Goal: Information Seeking & Learning: Learn about a topic

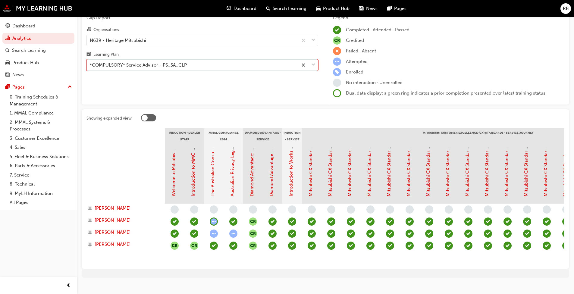
scroll to position [0, 398]
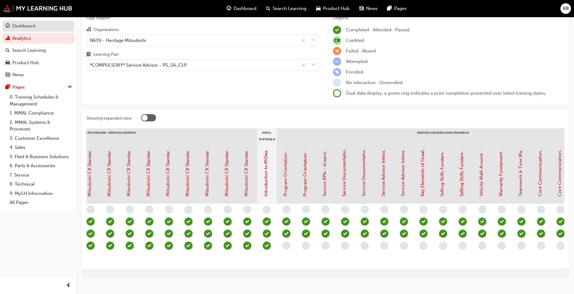
click at [26, 24] on div "Dashboard" at bounding box center [23, 26] width 23 height 7
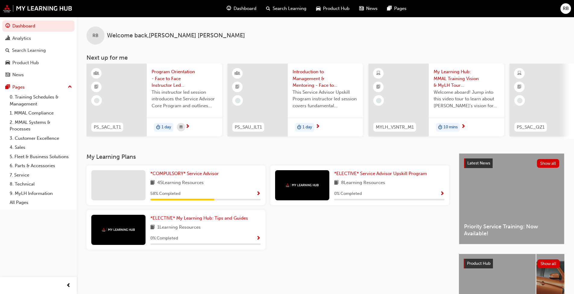
click at [337, 8] on span "Product Hub" at bounding box center [336, 8] width 27 height 7
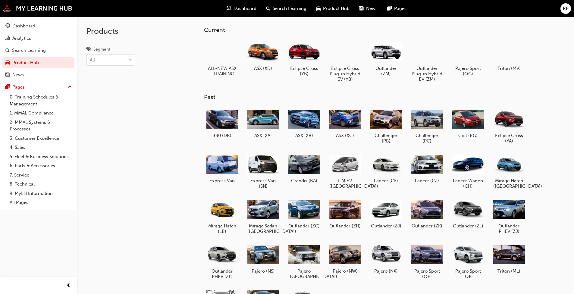
click at [367, 8] on span "News" at bounding box center [371, 8] width 11 height 7
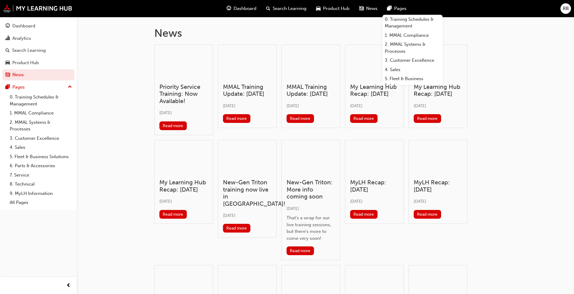
click at [395, 9] on span "Pages" at bounding box center [400, 8] width 12 height 7
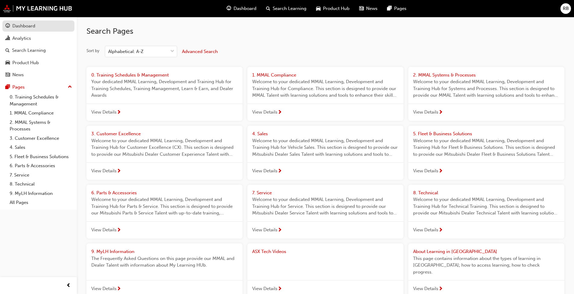
click at [27, 24] on div "Dashboard" at bounding box center [23, 26] width 23 height 7
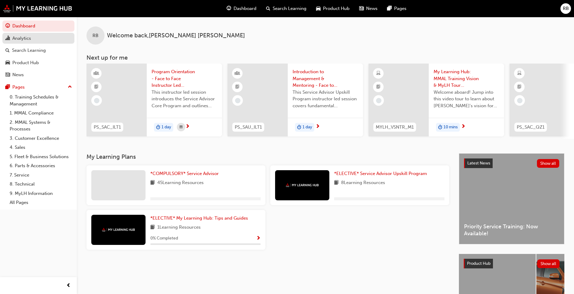
click at [20, 37] on div "Analytics" at bounding box center [21, 38] width 19 height 7
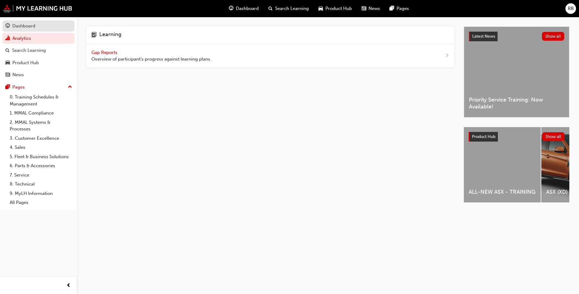
click at [22, 25] on div "Dashboard" at bounding box center [23, 26] width 23 height 7
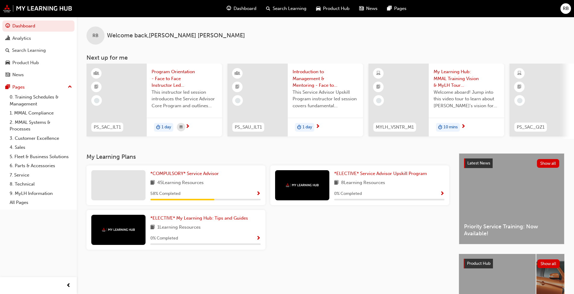
click at [71, 86] on span "up-icon" at bounding box center [70, 87] width 4 height 8
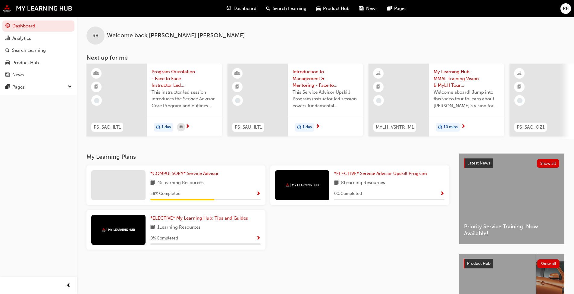
click at [567, 8] on span "RB" at bounding box center [566, 8] width 6 height 7
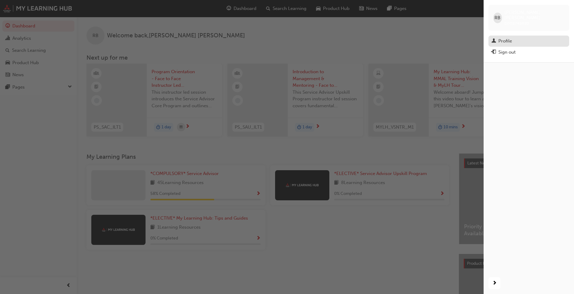
click at [500, 38] on div "Profile" at bounding box center [506, 41] width 14 height 7
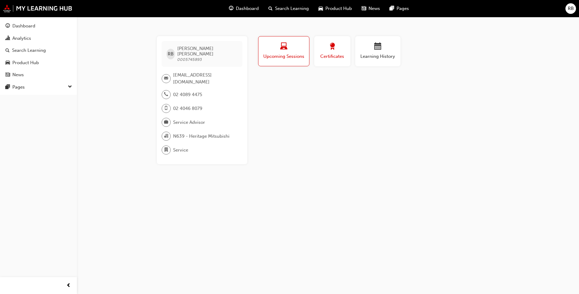
click at [329, 48] on span "award-icon" at bounding box center [332, 47] width 7 height 8
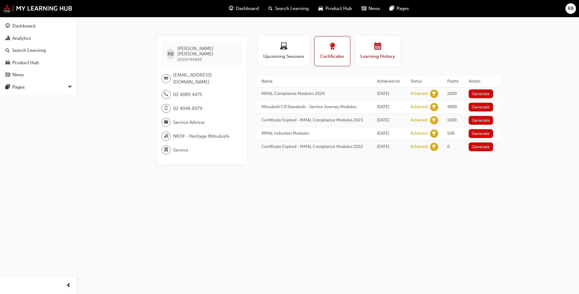
click at [371, 49] on div "button" at bounding box center [378, 47] width 36 height 9
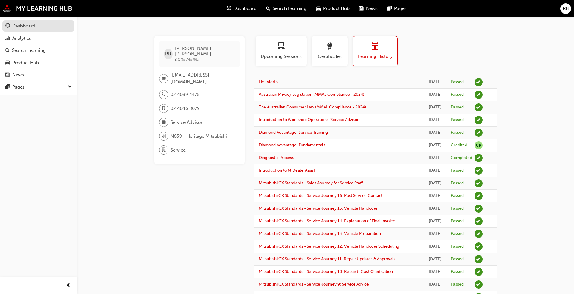
click at [31, 25] on div "Dashboard" at bounding box center [23, 26] width 23 height 7
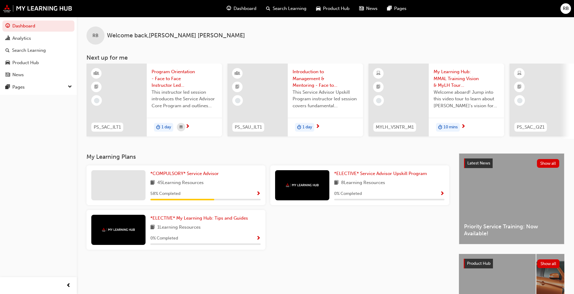
click at [496, 189] on div "Latest News Show all Priority Service Training: Now Available!" at bounding box center [512, 199] width 105 height 90
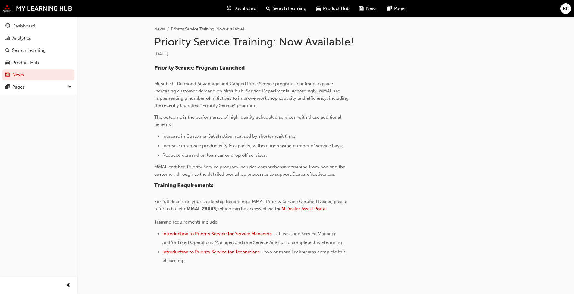
scroll to position [140, 0]
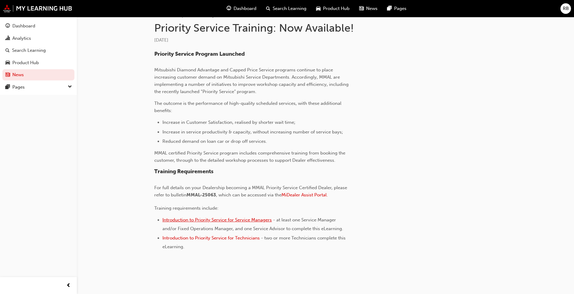
click at [187, 220] on span "Introduction to Priority Service for Service Managers" at bounding box center [217, 219] width 109 height 5
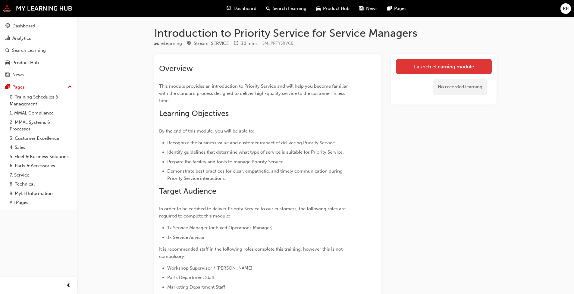
click at [434, 64] on link "Launch eLearning module" at bounding box center [444, 66] width 96 height 15
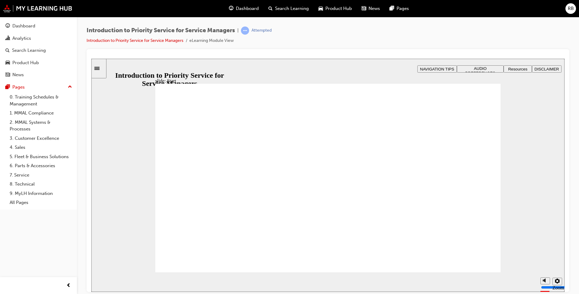
drag, startPoint x: 475, startPoint y: 264, endPoint x: 265, endPoint y: 224, distance: 213.8
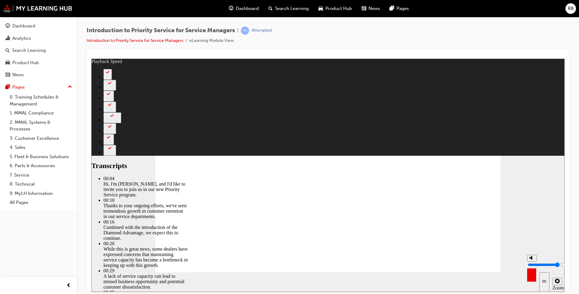
type input "8"
type input "9"
type input "8"
type input "9"
type input "10"
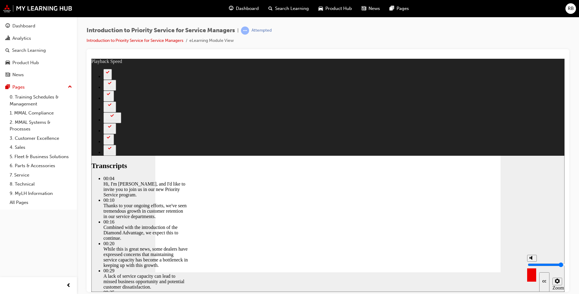
type input "8"
type input "10"
type input "8"
drag, startPoint x: 532, startPoint y: 259, endPoint x: 529, endPoint y: 249, distance: 10.9
type input "10"
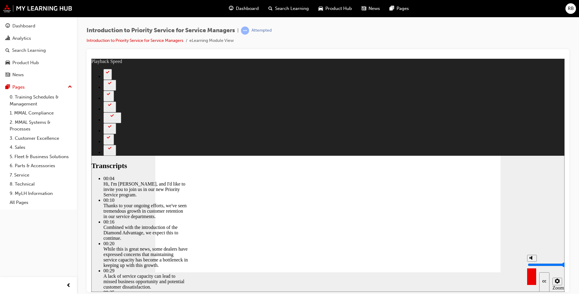
click at [529, 262] on input "volume" at bounding box center [547, 264] width 39 height 5
type input "127"
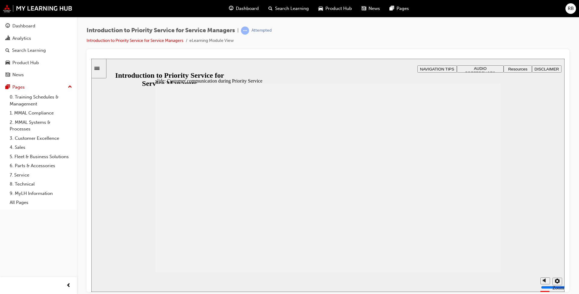
drag, startPoint x: 283, startPoint y: 185, endPoint x: 273, endPoint y: 191, distance: 12.0
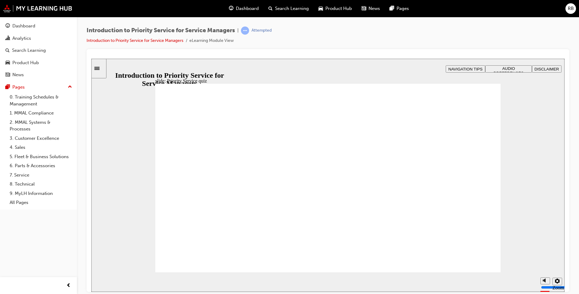
radio input "true"
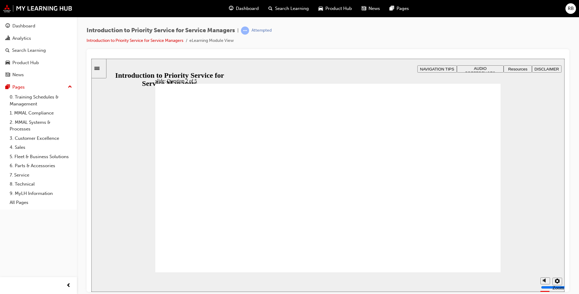
drag, startPoint x: 190, startPoint y: 224, endPoint x: 326, endPoint y: 182, distance: 142.2
drag, startPoint x: 264, startPoint y: 226, endPoint x: 198, endPoint y: 184, distance: 78.3
drag, startPoint x: 398, startPoint y: 226, endPoint x: 466, endPoint y: 185, distance: 79.6
drag, startPoint x: 471, startPoint y: 228, endPoint x: 405, endPoint y: 188, distance: 77.8
drag, startPoint x: 340, startPoint y: 180, endPoint x: 274, endPoint y: 181, distance: 66.3
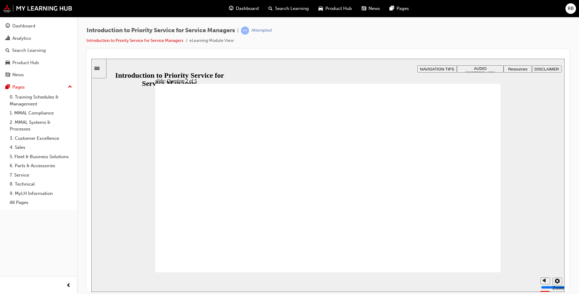
drag, startPoint x: 325, startPoint y: 213, endPoint x: 329, endPoint y: 179, distance: 34.6
drag, startPoint x: 269, startPoint y: 180, endPoint x: 292, endPoint y: 178, distance: 23.3
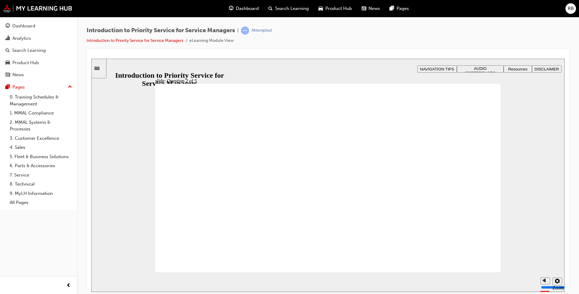
drag, startPoint x: 328, startPoint y: 168, endPoint x: 301, endPoint y: 169, distance: 26.8
checkbox input "true"
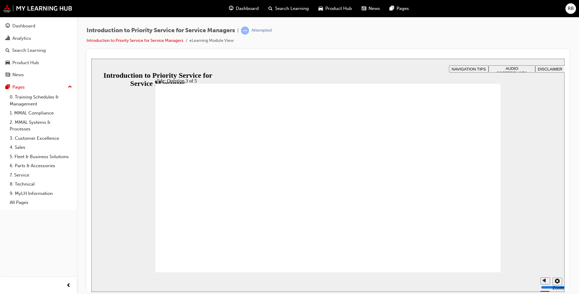
checkbox input "true"
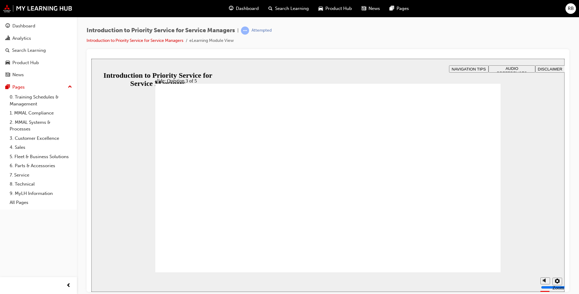
radio input "true"
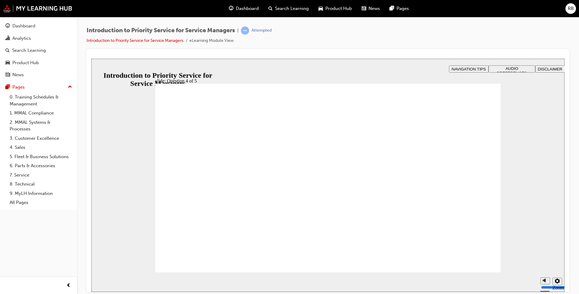
radio input "true"
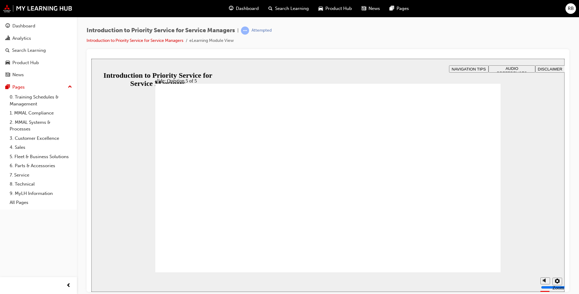
radio input "true"
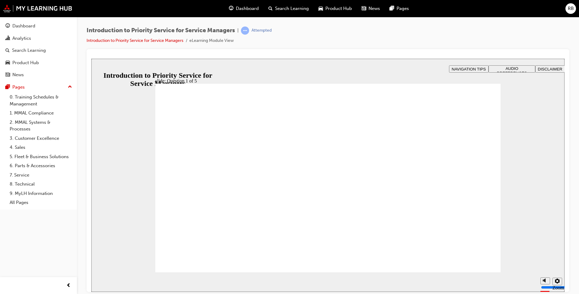
drag, startPoint x: 257, startPoint y: 225, endPoint x: 193, endPoint y: 183, distance: 77.1
drag, startPoint x: 333, startPoint y: 224, endPoint x: 265, endPoint y: 183, distance: 79.8
drag, startPoint x: 193, startPoint y: 222, endPoint x: 328, endPoint y: 179, distance: 141.2
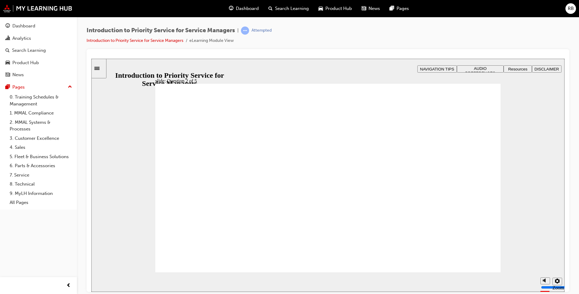
drag, startPoint x: 392, startPoint y: 223, endPoint x: 453, endPoint y: 181, distance: 74.4
drag, startPoint x: 459, startPoint y: 220, endPoint x: 394, endPoint y: 176, distance: 77.9
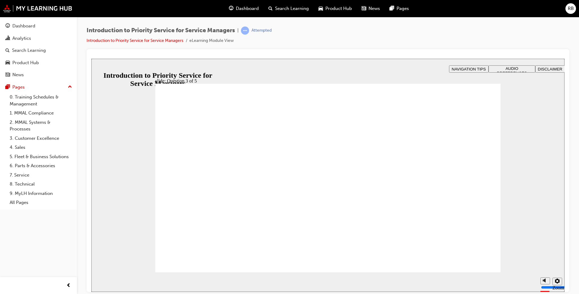
checkbox input "true"
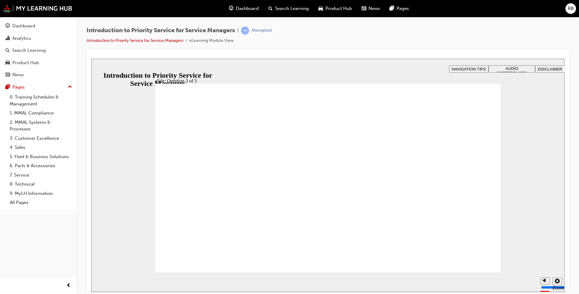
radio input "true"
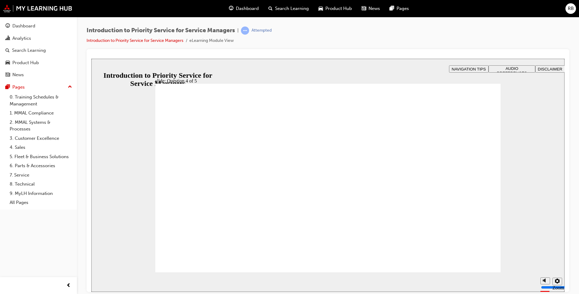
radio input "true"
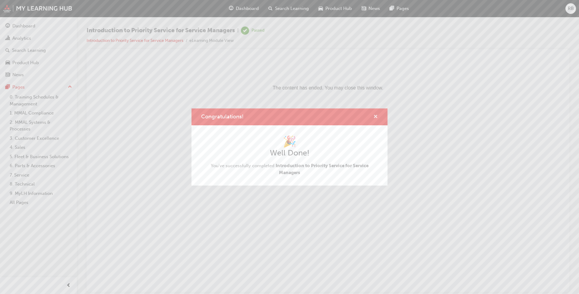
click at [376, 115] on span "cross-icon" at bounding box center [375, 117] width 5 height 5
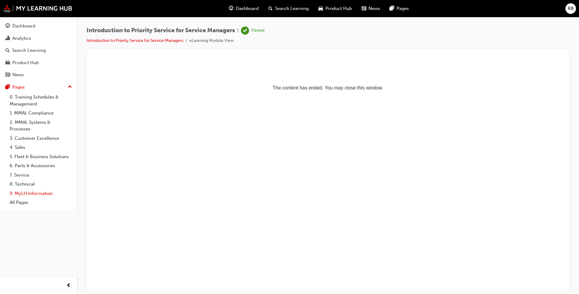
click at [28, 193] on link "9. MyLH Information" at bounding box center [40, 193] width 67 height 9
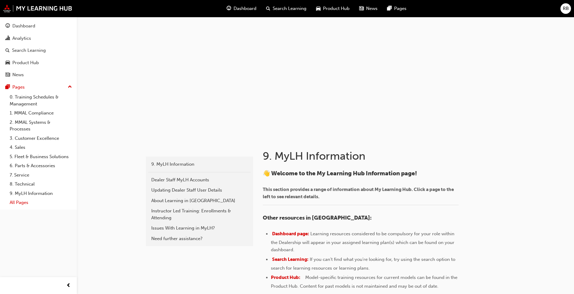
click at [25, 202] on link "All Pages" at bounding box center [40, 202] width 67 height 9
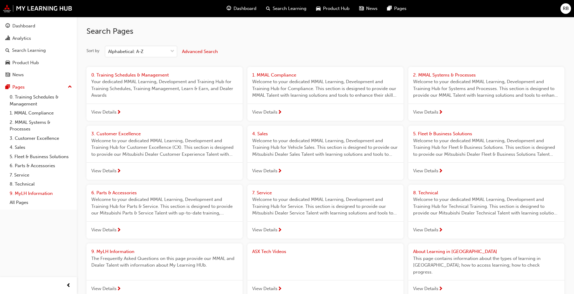
click at [24, 192] on link "9. MyLH Information" at bounding box center [40, 193] width 67 height 9
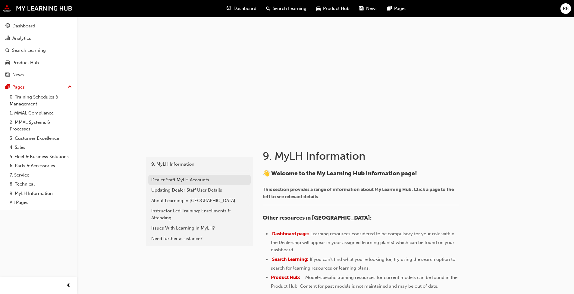
click at [190, 179] on div "Dealer Staff MyLH Accounts" at bounding box center [199, 180] width 96 height 7
